Goal: Transaction & Acquisition: Book appointment/travel/reservation

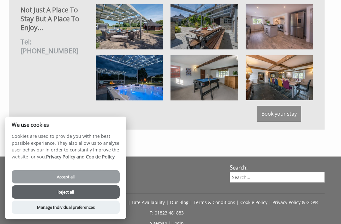
scroll to position [462, 0]
click at [24, 198] on button "Reject all" at bounding box center [66, 191] width 108 height 13
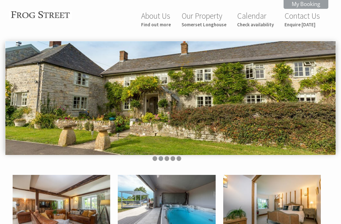
click at [171, 14] on link "About Us Find out more" at bounding box center [156, 19] width 30 height 17
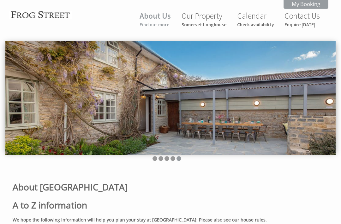
click at [222, 22] on small "Somerset Longhouse" at bounding box center [204, 25] width 45 height 6
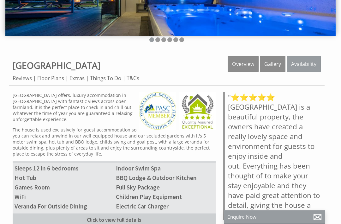
scroll to position [119, 0]
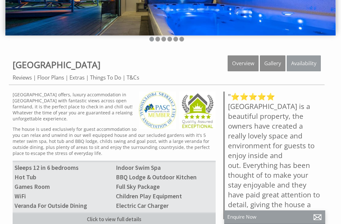
click at [51, 79] on link "Floor Plans" at bounding box center [50, 77] width 27 height 7
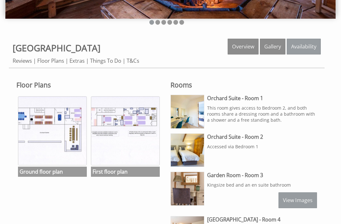
scroll to position [136, 0]
click at [35, 119] on img at bounding box center [52, 130] width 69 height 69
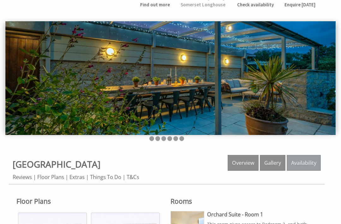
click at [280, 159] on link "Gallery" at bounding box center [273, 163] width 26 height 16
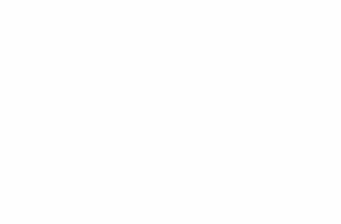
scroll to position [981, 0]
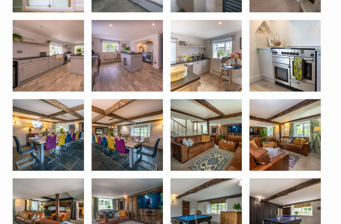
click at [45, 137] on img at bounding box center [48, 134] width 71 height 71
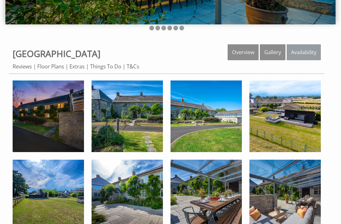
scroll to position [0, 0]
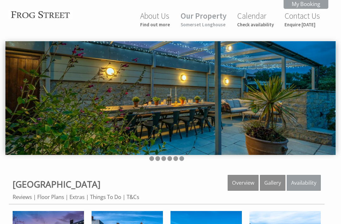
click at [309, 180] on link "Availability" at bounding box center [304, 183] width 34 height 16
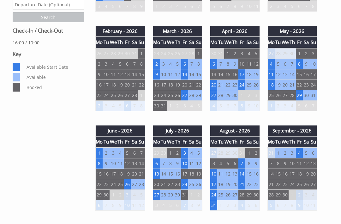
scroll to position [292, 0]
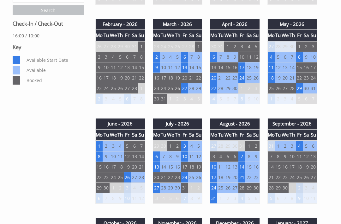
click at [188, 178] on td "24" at bounding box center [184, 177] width 7 height 10
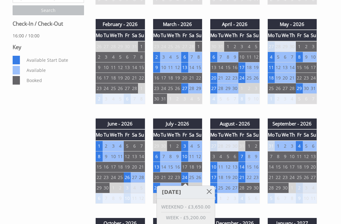
scroll to position [292, 0]
click at [205, 206] on link "WEEKEND - £3,650.00" at bounding box center [186, 206] width 49 height 7
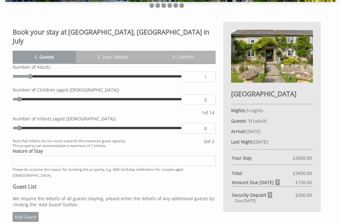
scroll to position [153, 0]
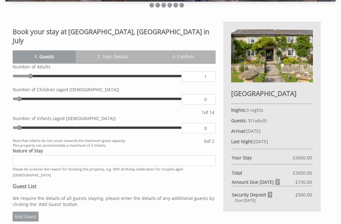
type input "2"
click at [42, 71] on input "range" at bounding box center [97, 75] width 169 height 9
type input "2"
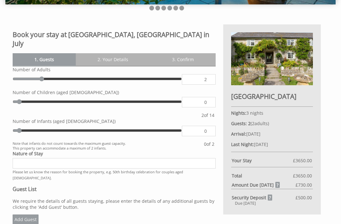
scroll to position [150, 0]
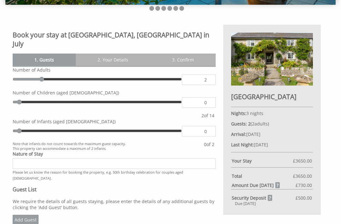
type input "3"
type input "4"
type input "5"
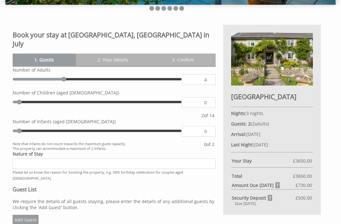
type input "5"
type input "6"
type input "7"
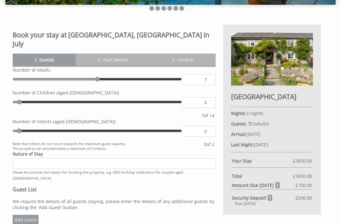
type input "8"
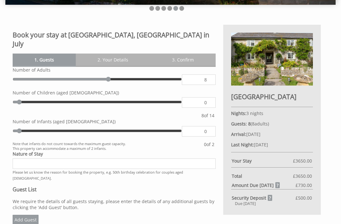
type input "1"
type input "2"
type input "3"
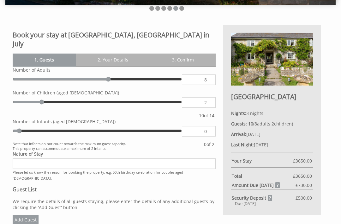
type input "3"
type input "4"
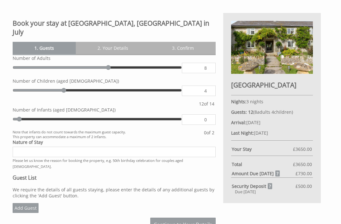
scroll to position [166, 0]
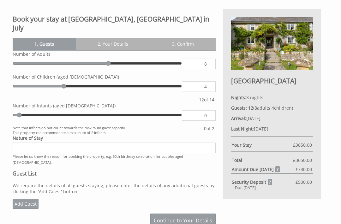
click at [291, 49] on img at bounding box center [272, 43] width 82 height 53
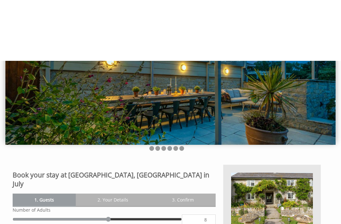
scroll to position [0, 0]
